Goal: Task Accomplishment & Management: Use online tool/utility

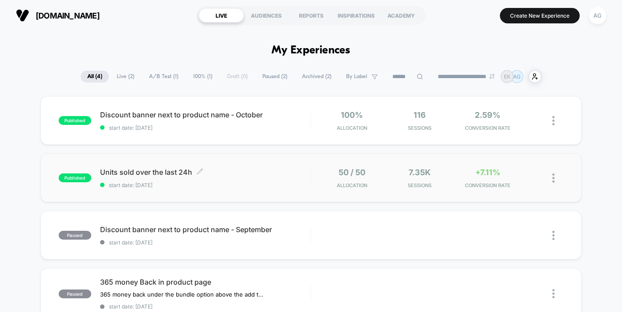
scroll to position [3, 0]
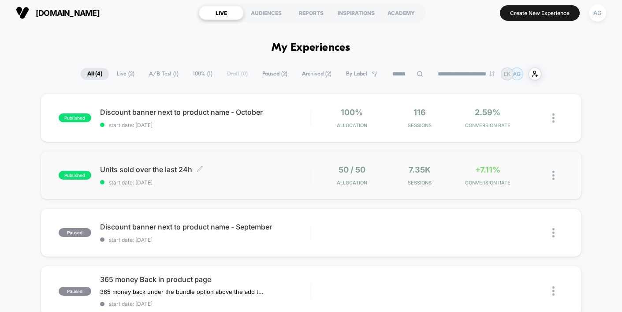
click at [180, 181] on span "start date: [DATE]" at bounding box center [205, 182] width 211 height 7
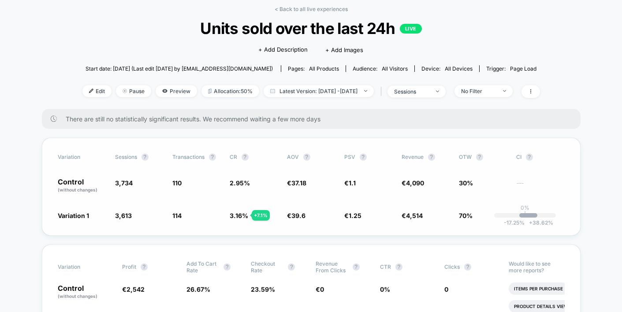
scroll to position [42, 0]
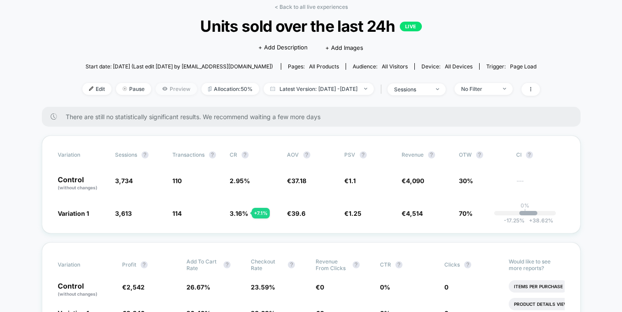
click at [157, 88] on span "Preview" at bounding box center [176, 89] width 41 height 12
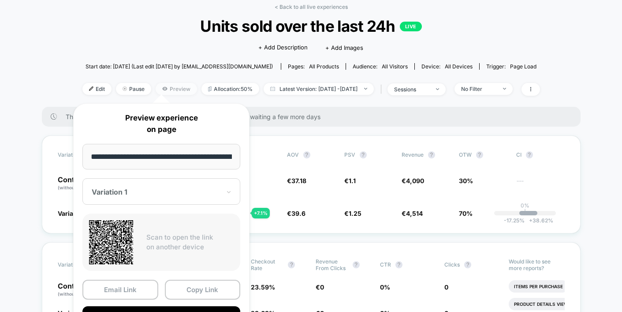
scroll to position [0, 119]
click at [162, 307] on button "Preview" at bounding box center [161, 316] width 158 height 20
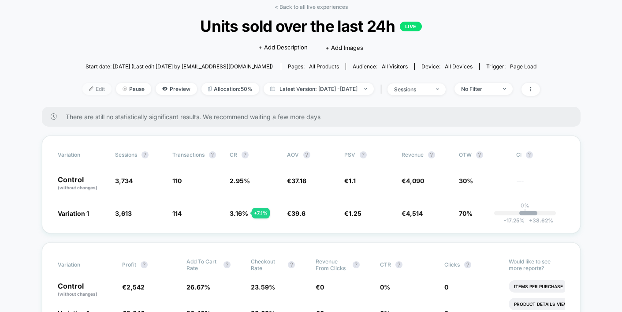
click at [87, 88] on span "Edit" at bounding box center [96, 89] width 29 height 12
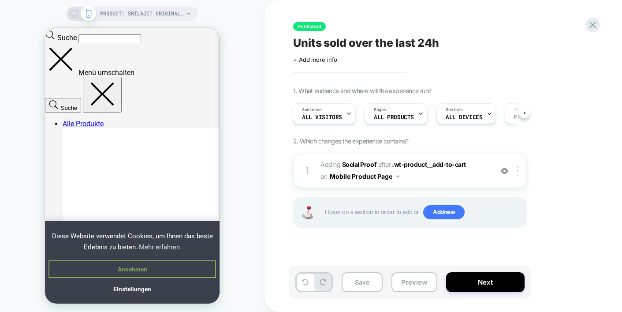
scroll to position [671, 0]
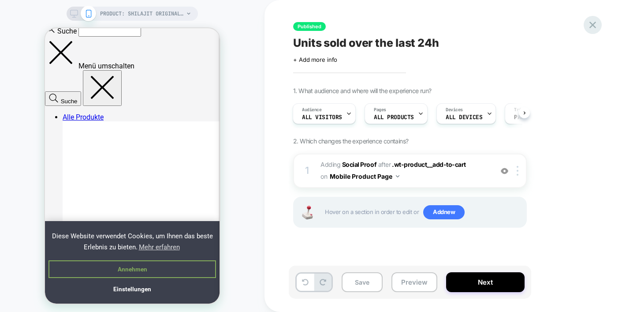
click at [596, 23] on icon at bounding box center [593, 25] width 12 height 12
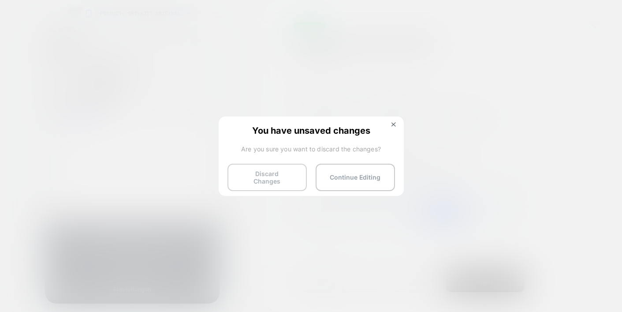
click at [291, 172] on button "Discard Changes" at bounding box center [266, 177] width 79 height 27
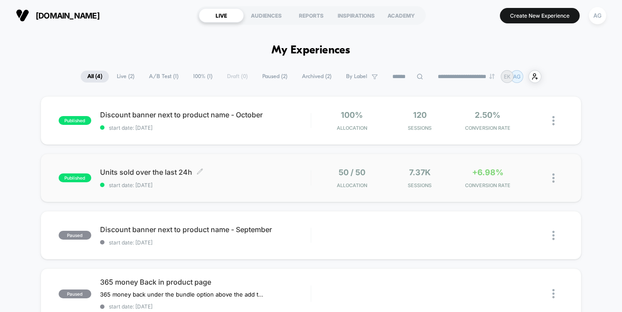
click at [209, 177] on div "Units sold over the last 24h Click to edit experience details Click to edit exp…" at bounding box center [205, 178] width 211 height 21
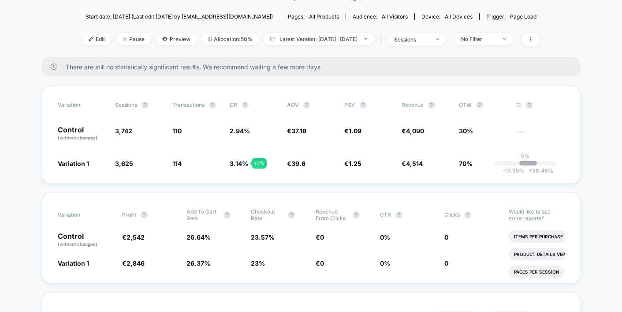
scroll to position [93, 0]
